Goal: Check status

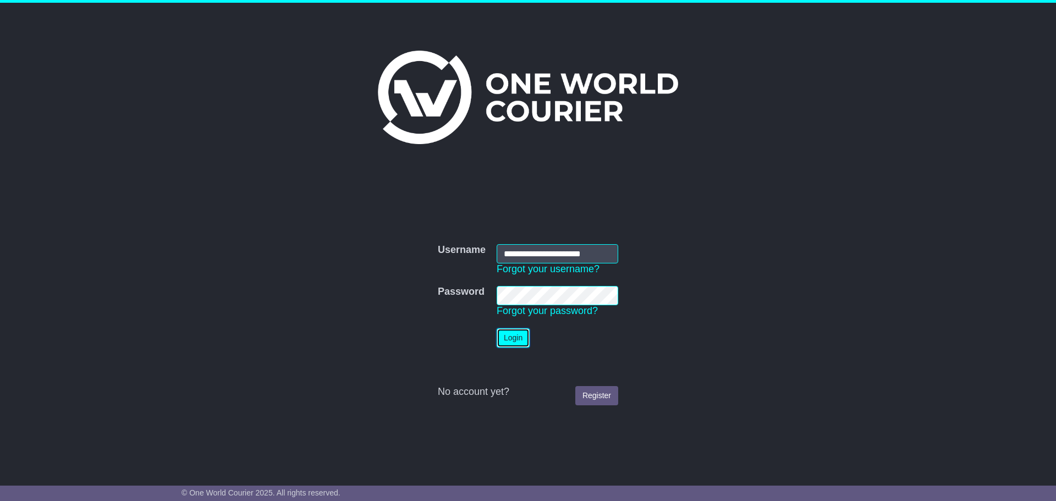
click at [517, 345] on button "Login" at bounding box center [513, 337] width 33 height 19
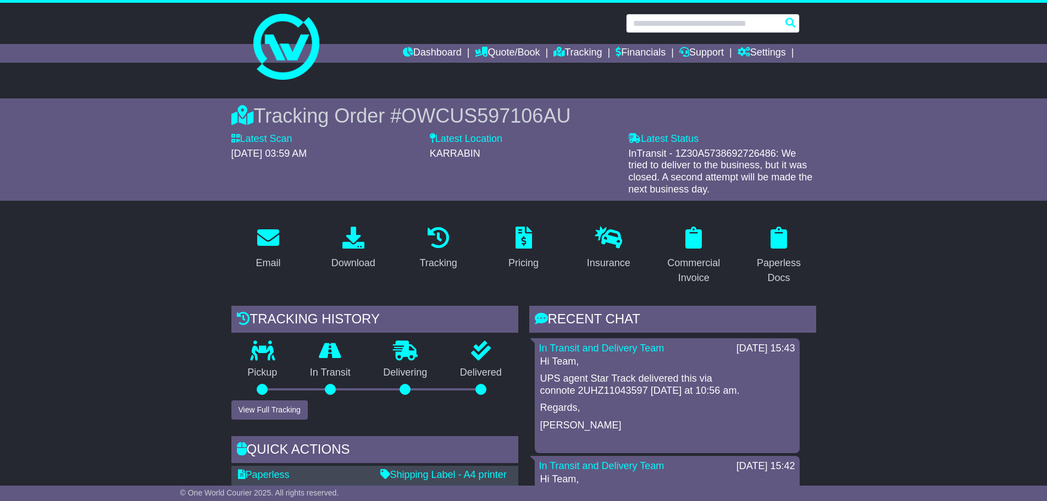
drag, startPoint x: 697, startPoint y: 25, endPoint x: 694, endPoint y: 19, distance: 5.9
click at [697, 25] on input "text" at bounding box center [713, 23] width 174 height 19
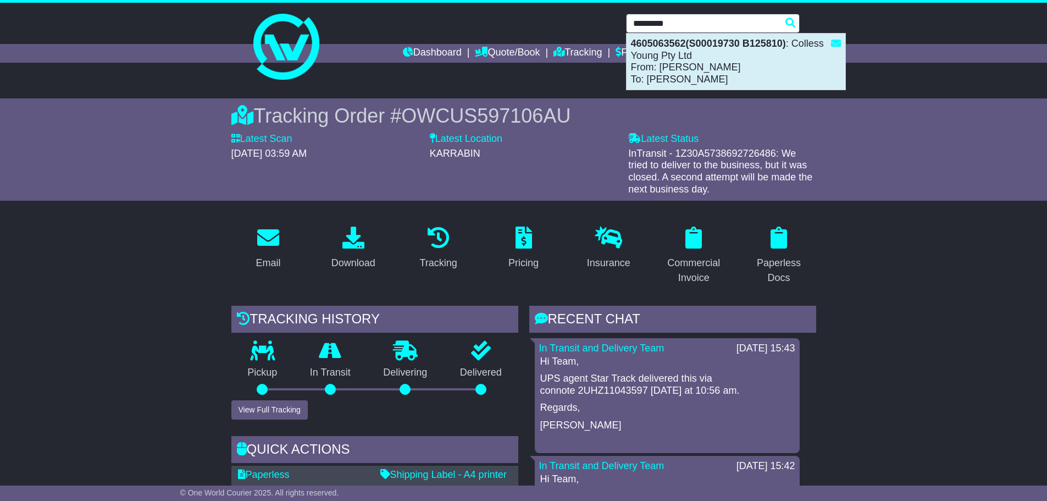
click at [690, 54] on div "4605063562(S00019730 B125810) : Colless Young Pty Ltd From: Stephane Leporc To:…" at bounding box center [736, 62] width 219 height 56
type input "**********"
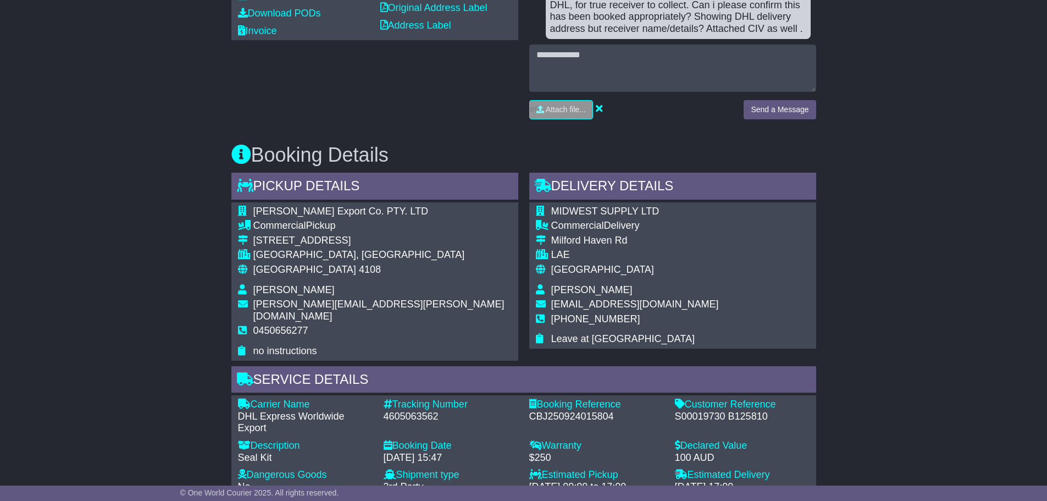
scroll to position [495, 0]
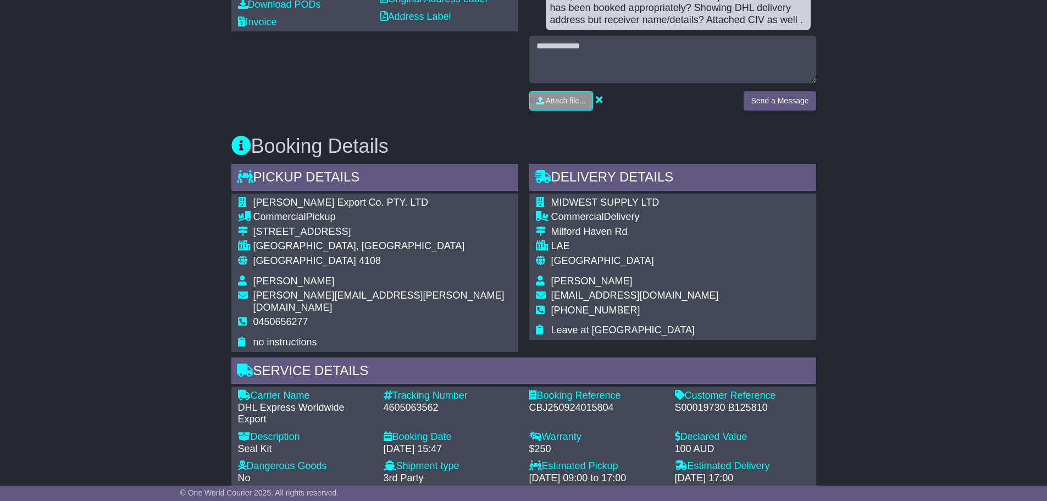
click at [412, 402] on div "4605063562" at bounding box center [451, 408] width 135 height 12
copy div "4605063562"
